Goal: Check status: Check status

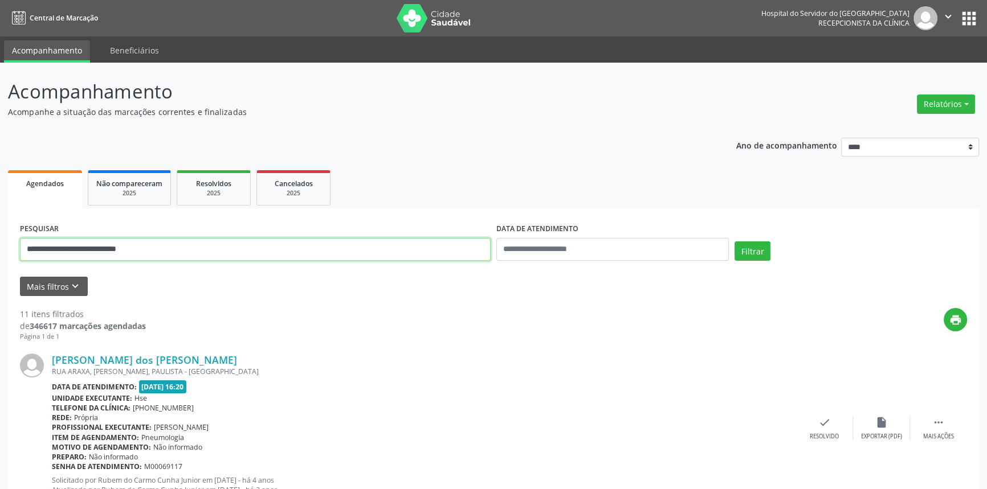
drag, startPoint x: 190, startPoint y: 244, endPoint x: 0, endPoint y: 252, distance: 189.9
paste input "**********"
type input "**********"
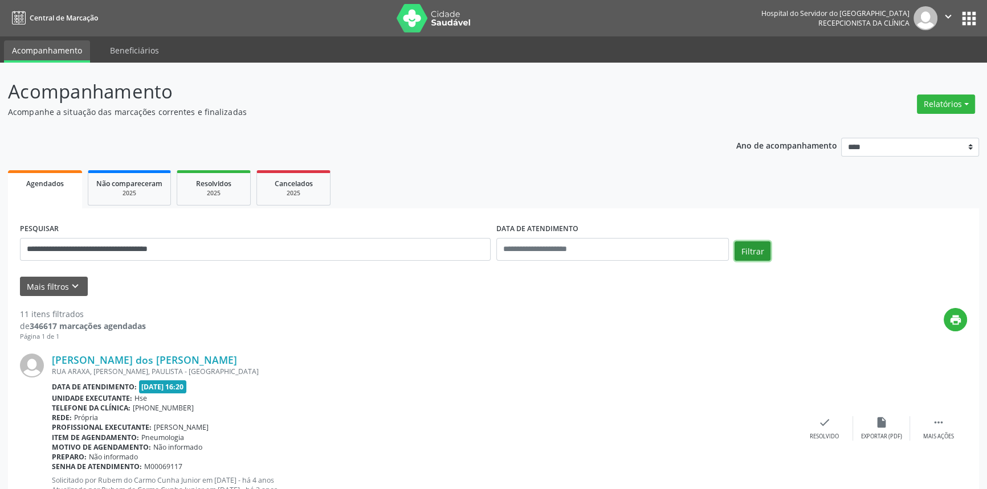
click at [750, 252] on button "Filtrar" at bounding box center [752, 251] width 36 height 19
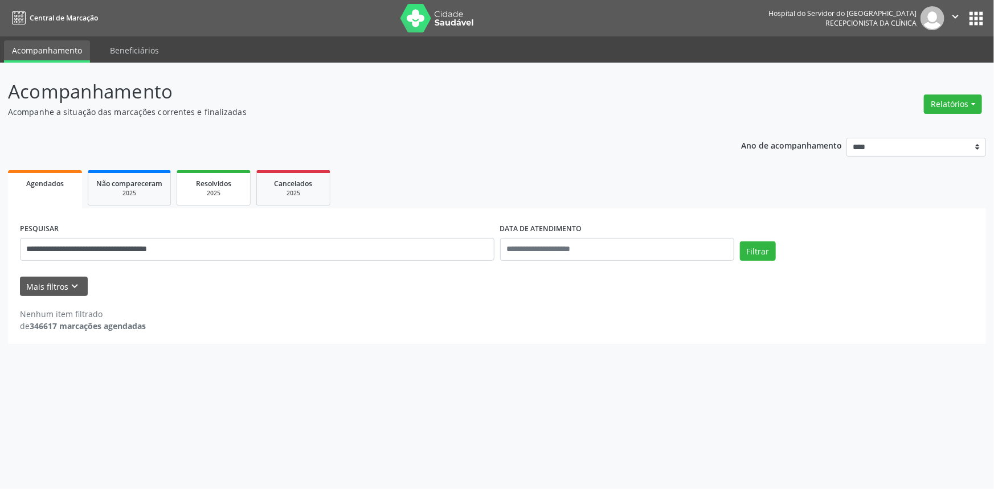
click at [205, 194] on div "2025" at bounding box center [213, 193] width 57 height 9
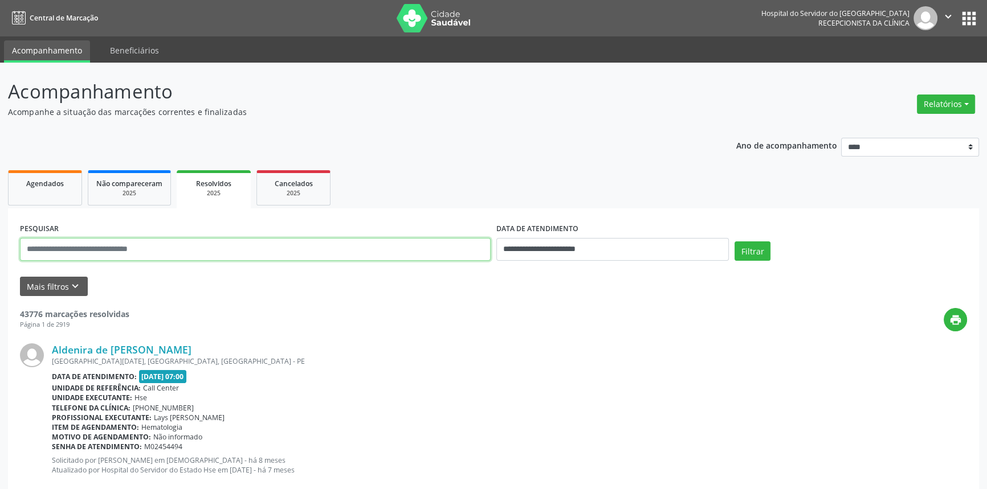
click at [178, 244] on input "text" at bounding box center [255, 249] width 471 height 23
paste input "**********"
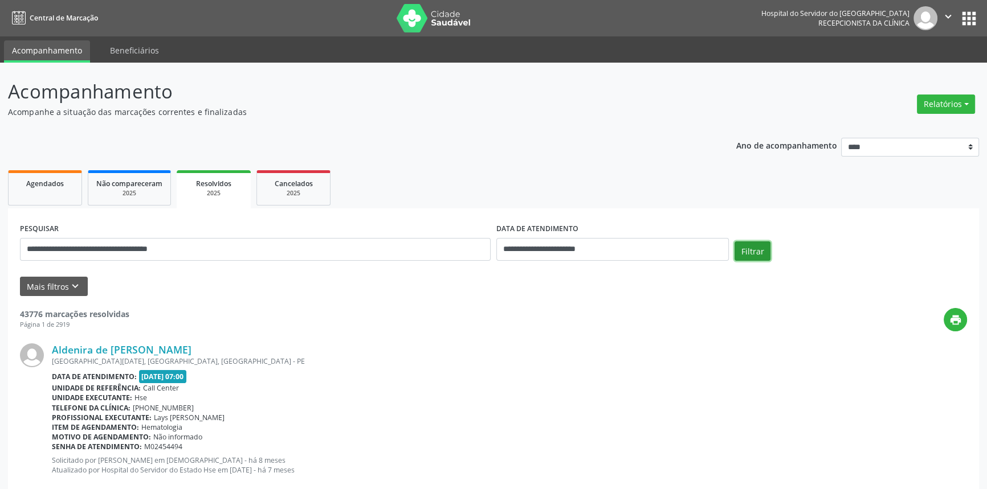
click at [748, 244] on button "Filtrar" at bounding box center [752, 251] width 36 height 19
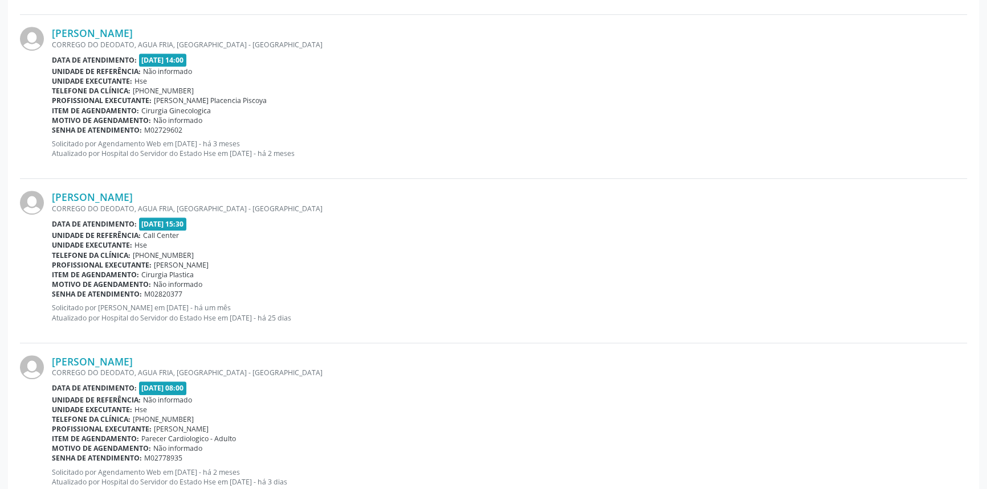
scroll to position [1020, 0]
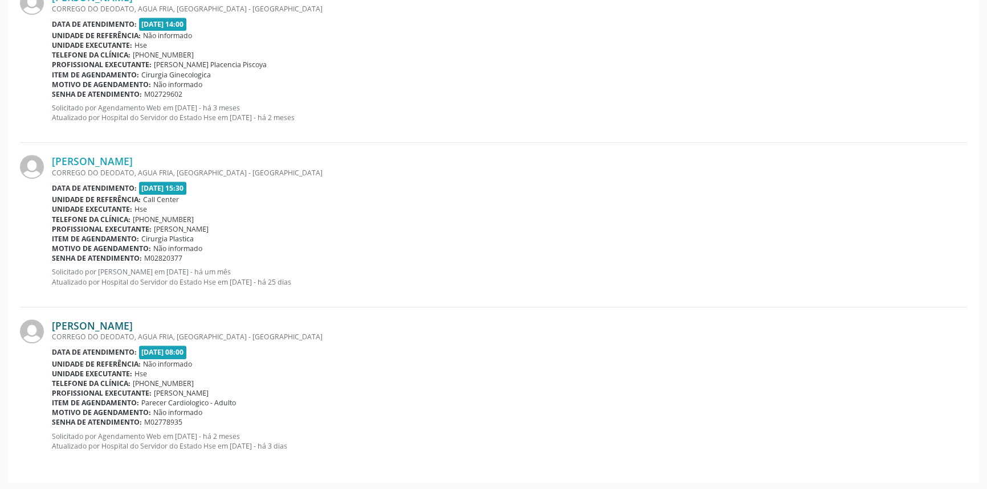
click at [133, 325] on link "[PERSON_NAME]" at bounding box center [92, 326] width 81 height 13
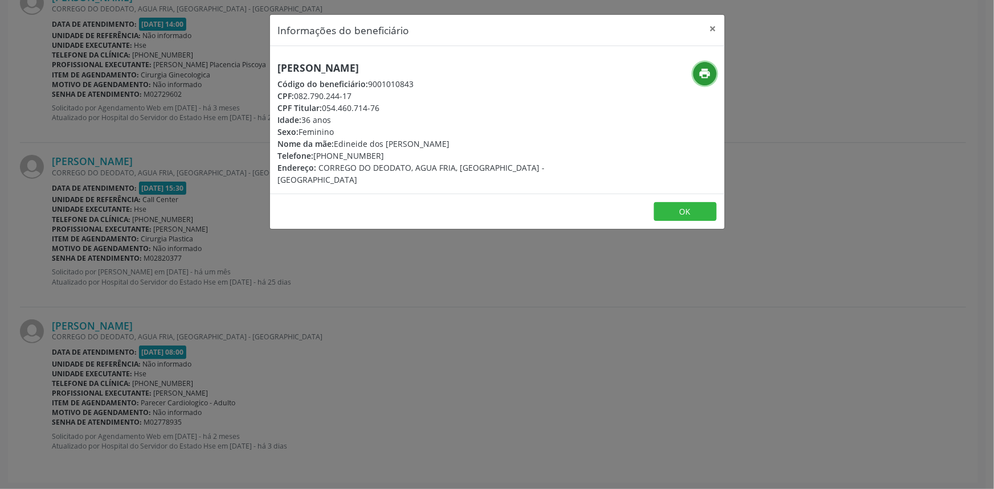
click at [709, 70] on icon "print" at bounding box center [704, 73] width 13 height 13
click at [713, 26] on button "×" at bounding box center [713, 29] width 23 height 28
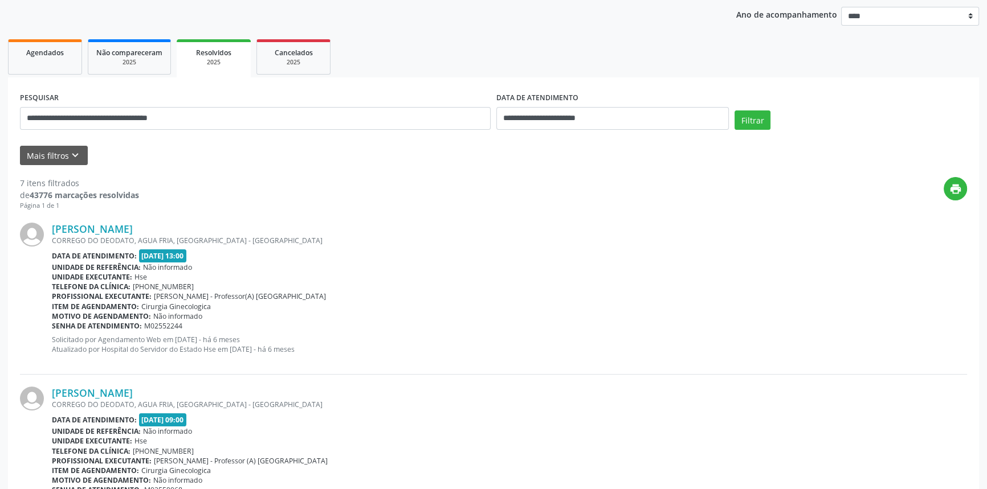
scroll to position [0, 0]
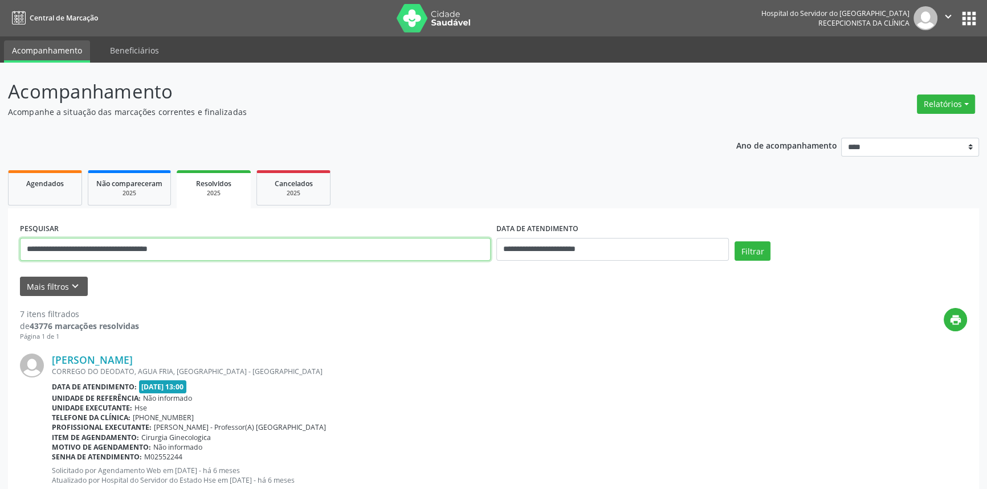
drag, startPoint x: 177, startPoint y: 250, endPoint x: 0, endPoint y: 244, distance: 176.7
paste input "text"
type input "**********"
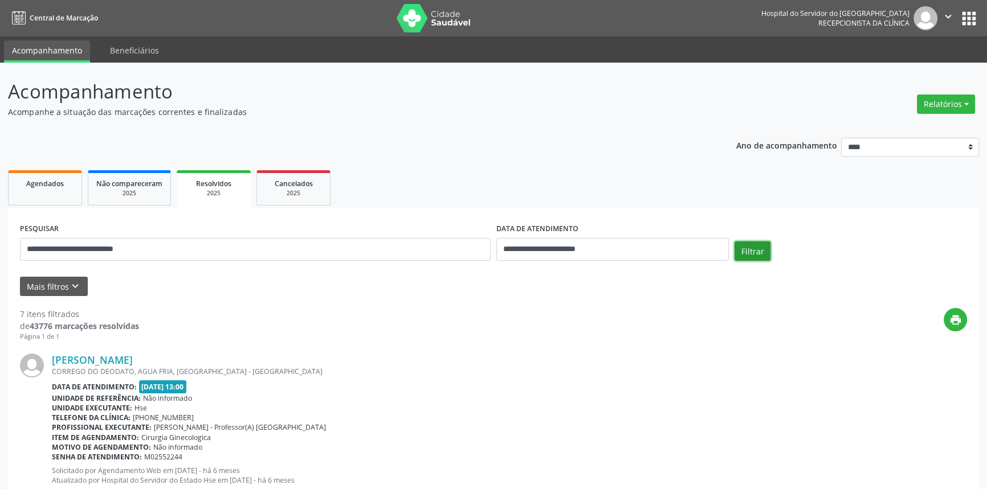
click at [746, 251] on button "Filtrar" at bounding box center [752, 251] width 36 height 19
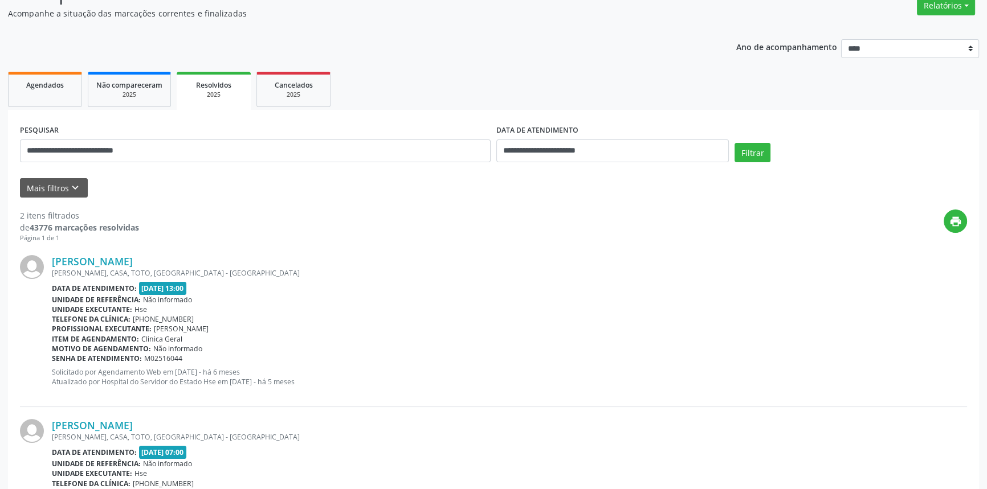
scroll to position [96, 0]
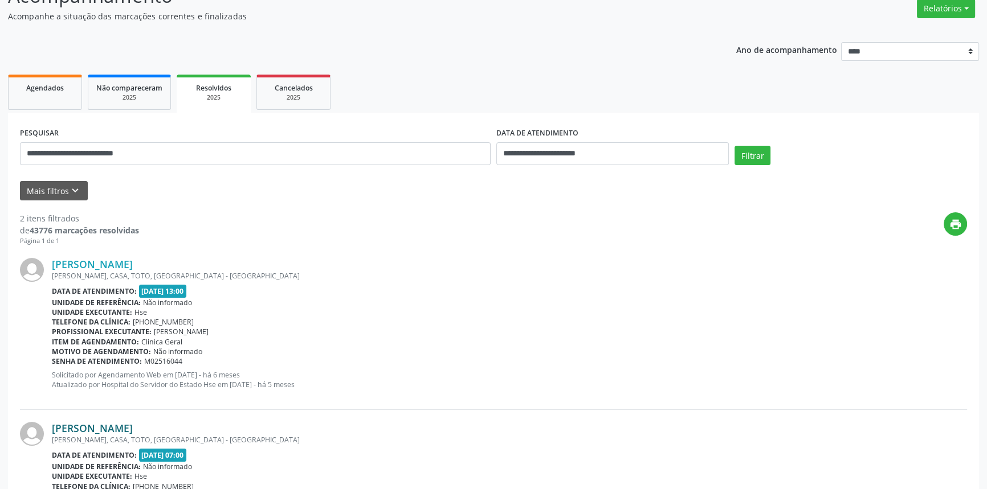
click at [133, 429] on link "[PERSON_NAME]" at bounding box center [92, 428] width 81 height 13
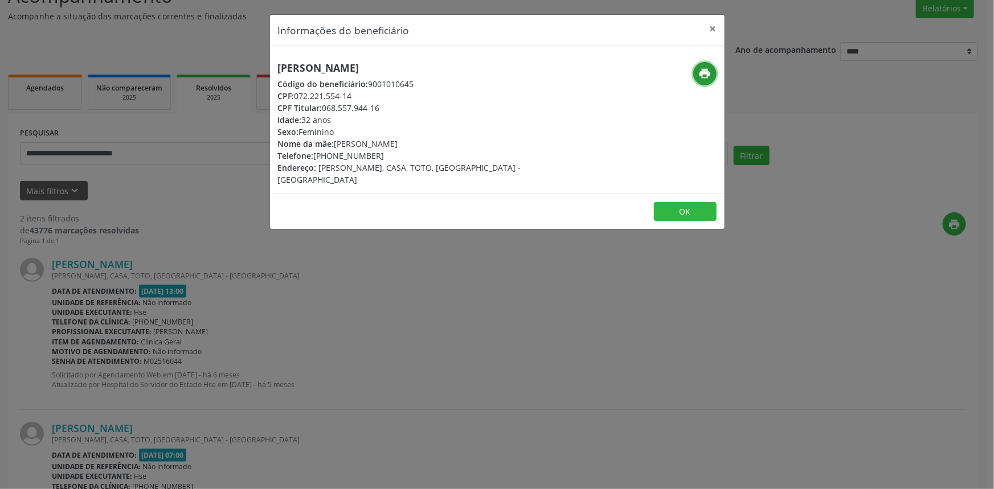
click at [705, 71] on icon "print" at bounding box center [704, 73] width 13 height 13
click at [712, 28] on button "×" at bounding box center [713, 29] width 23 height 28
